Goal: Task Accomplishment & Management: Complete application form

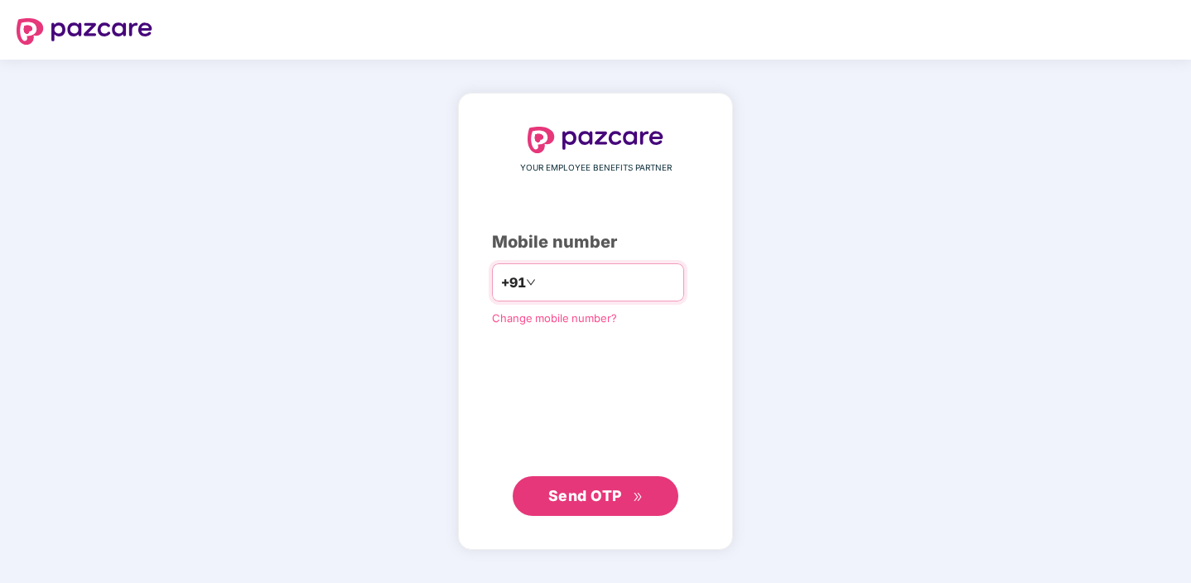
click at [587, 275] on input "number" at bounding box center [607, 282] width 136 height 27
type input "**********"
click at [599, 491] on span "Send OTP" at bounding box center [585, 495] width 74 height 17
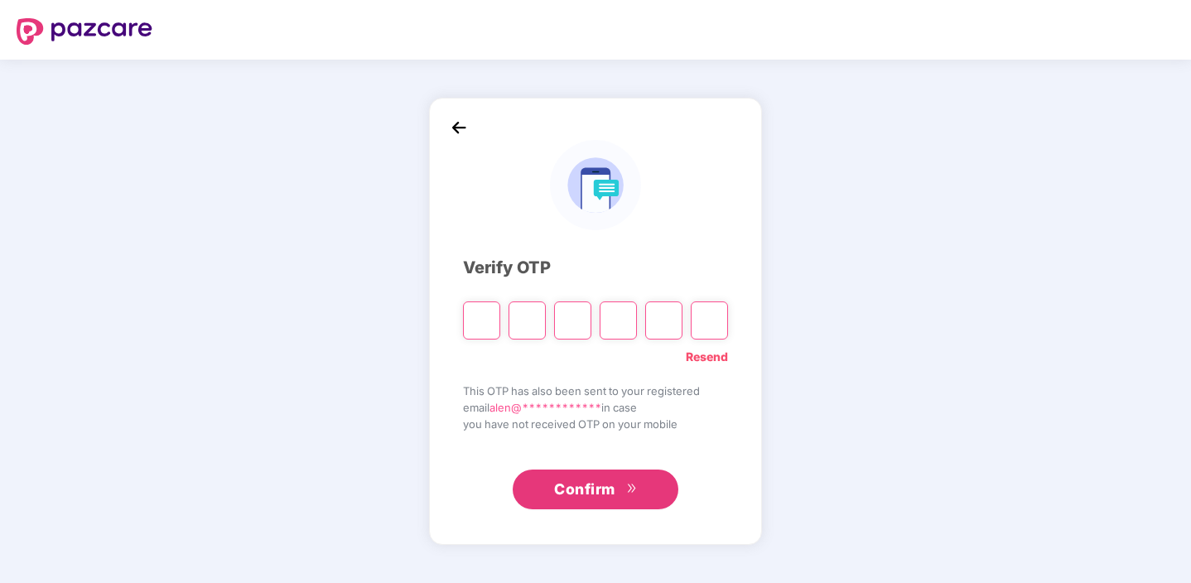
type input "*"
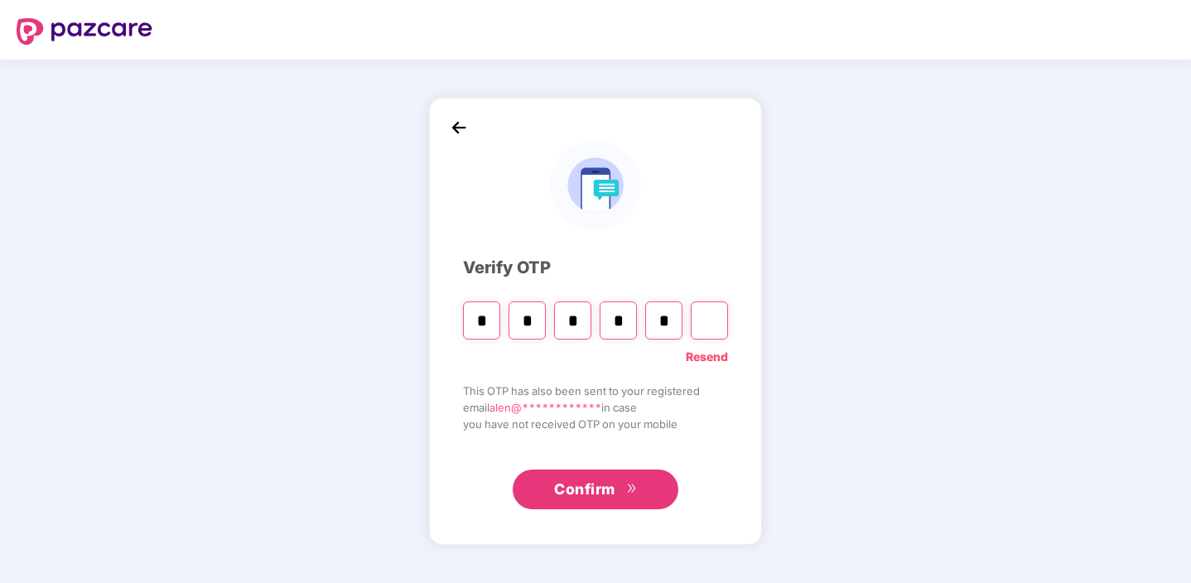
type input "*"
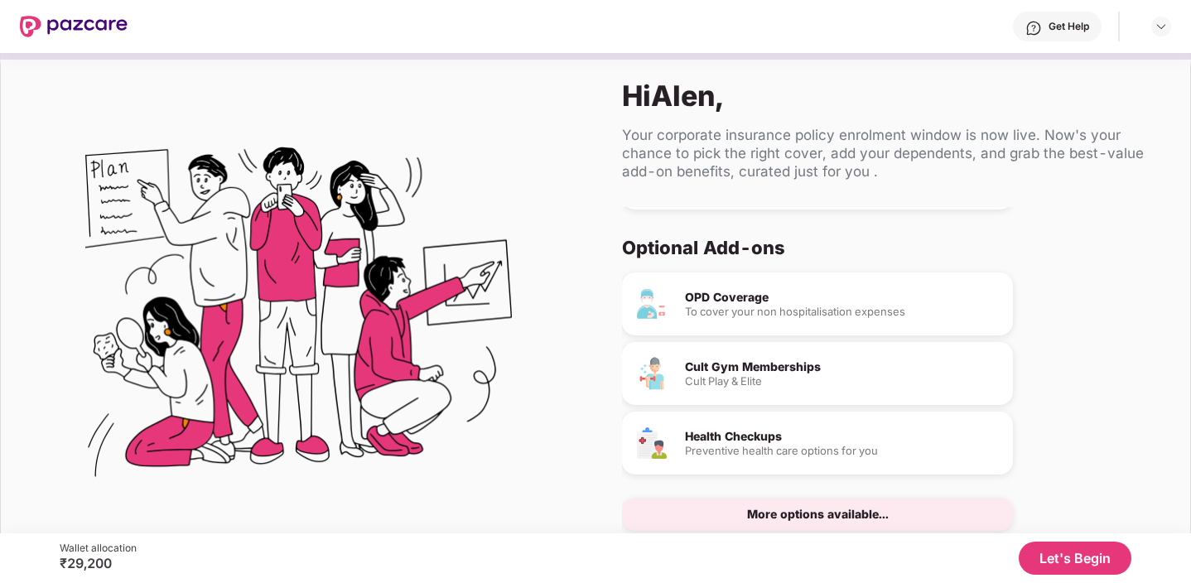
scroll to position [50, 0]
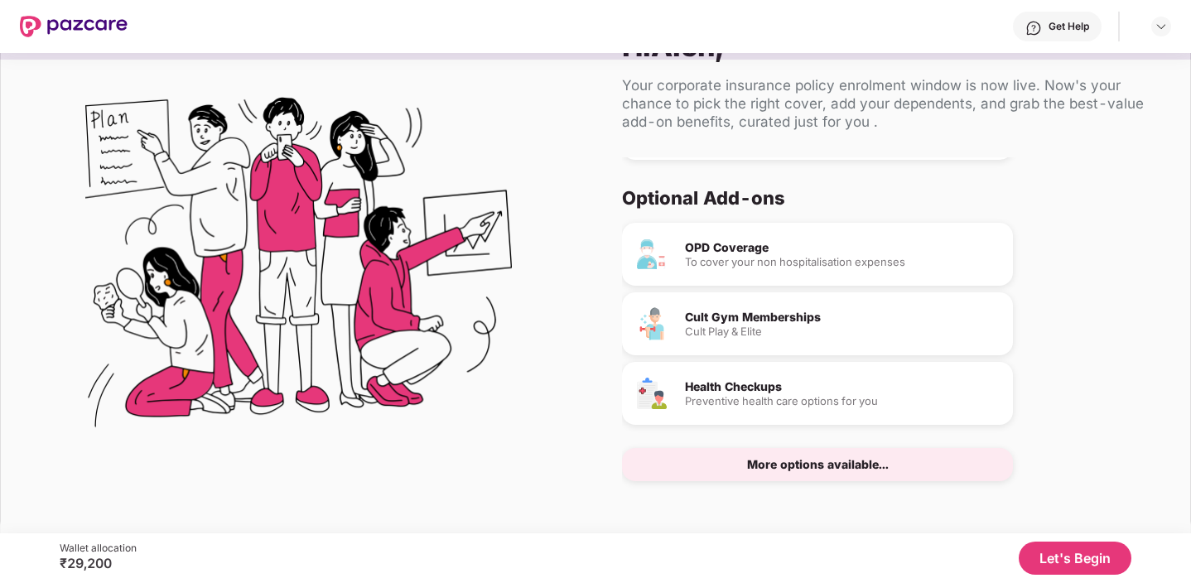
click at [843, 465] on div "More options available..." at bounding box center [818, 465] width 142 height 12
click at [841, 465] on div "More options available..." at bounding box center [818, 465] width 142 height 12
click at [1068, 555] on button "Let's Begin" at bounding box center [1075, 558] width 113 height 33
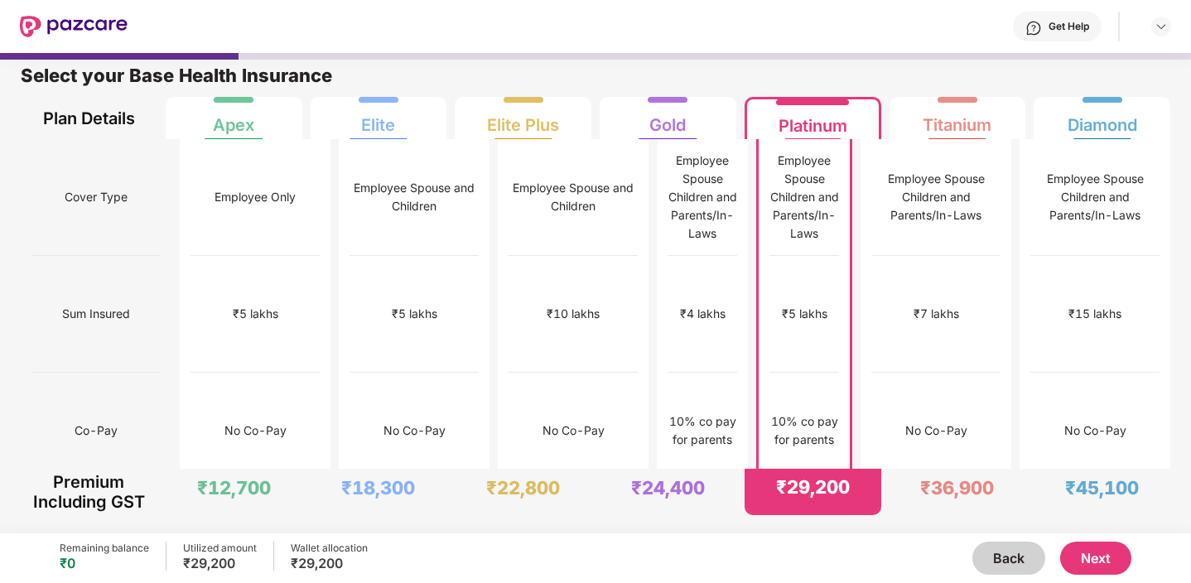
scroll to position [8, 0]
click at [1087, 550] on button "Next" at bounding box center [1095, 558] width 71 height 33
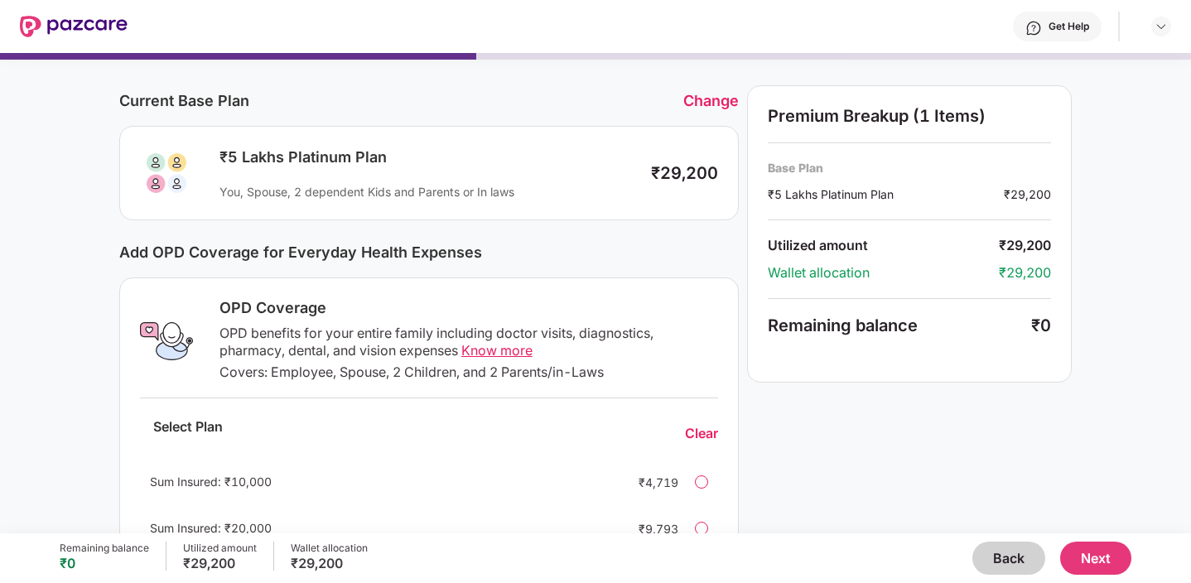
scroll to position [0, 0]
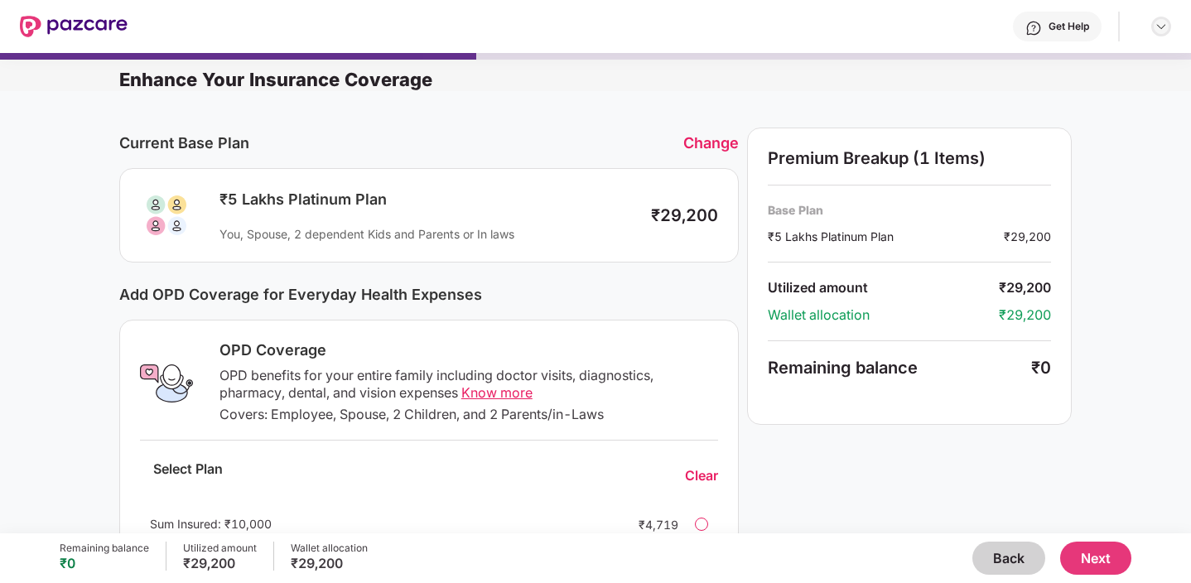
click at [1157, 26] on img at bounding box center [1161, 26] width 13 height 13
click at [795, 52] on div "Get Help" at bounding box center [650, 26] width 1044 height 53
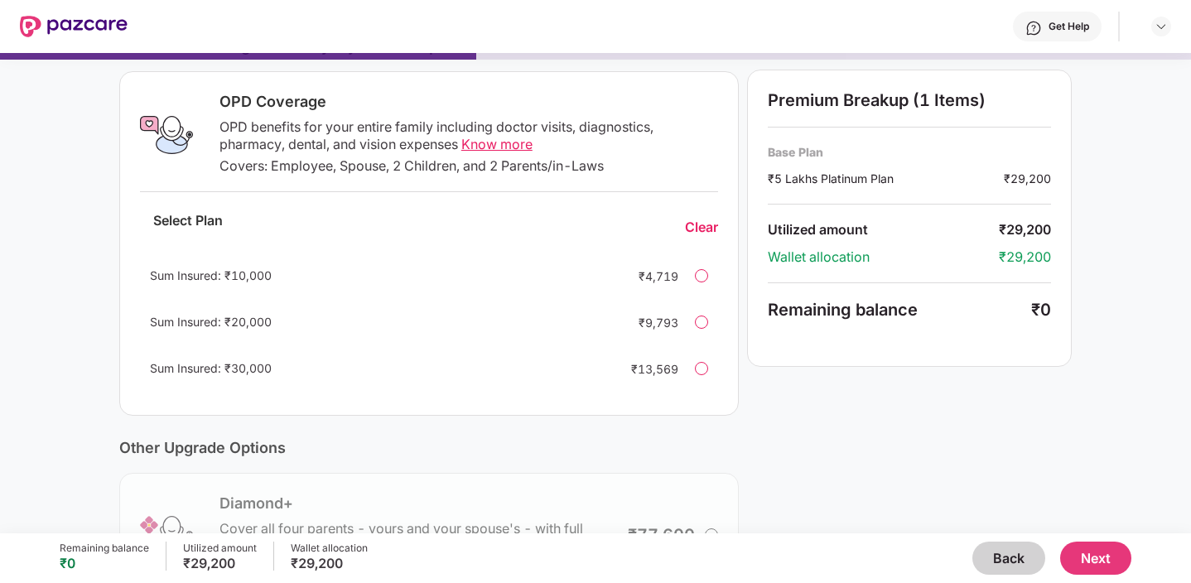
scroll to position [249, 0]
click at [697, 278] on div at bounding box center [701, 274] width 13 height 13
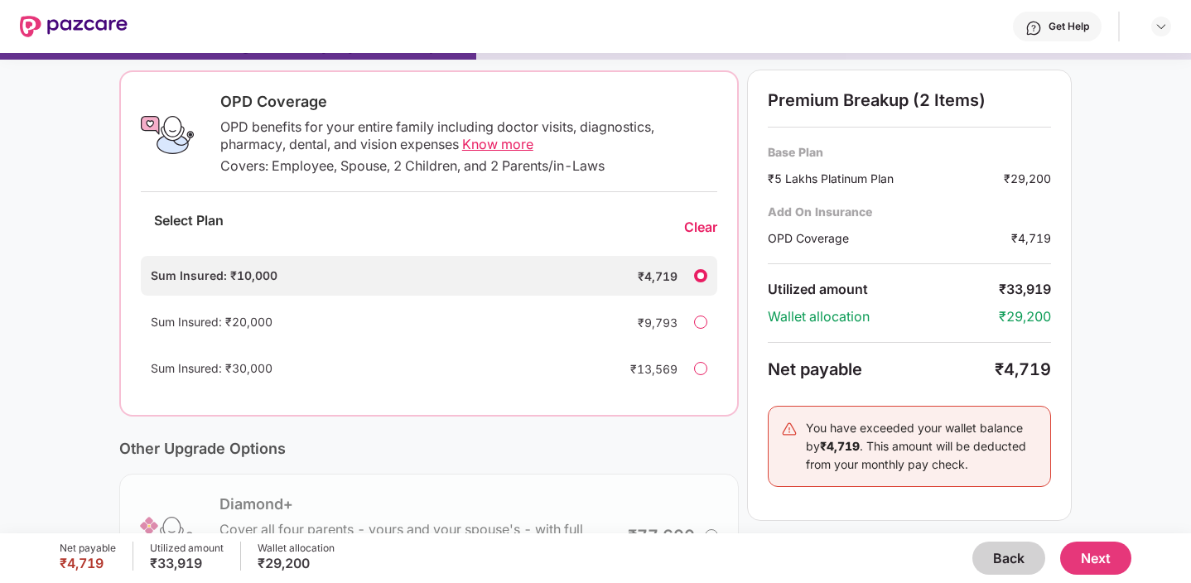
click at [697, 278] on div at bounding box center [700, 275] width 13 height 13
click at [700, 273] on div at bounding box center [700, 275] width 13 height 13
click at [702, 227] on div "Clear" at bounding box center [700, 227] width 33 height 17
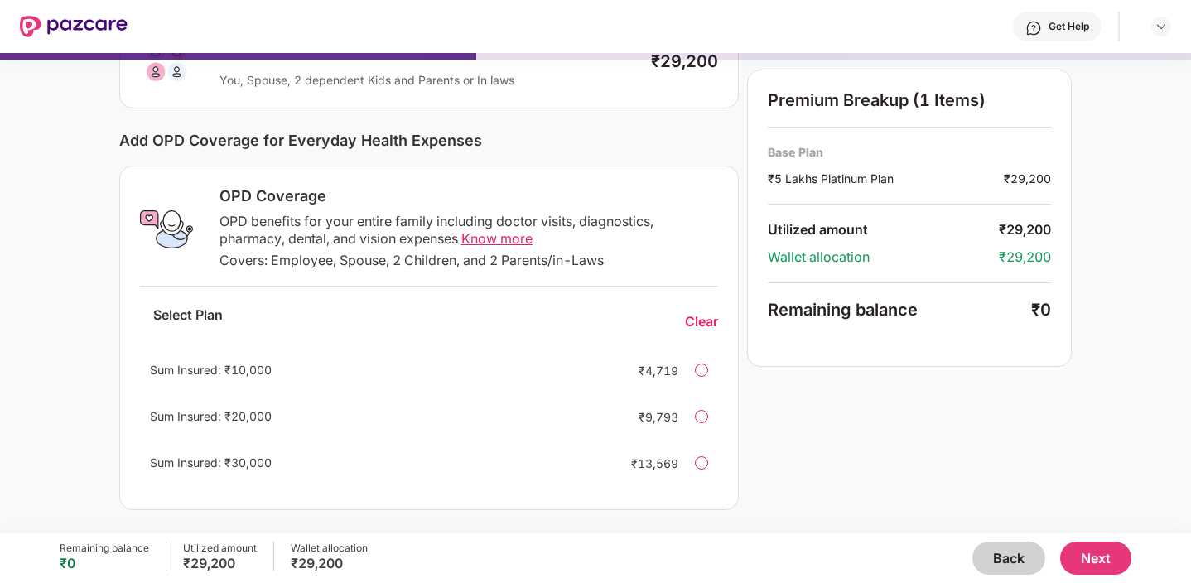
scroll to position [451, 0]
